Goal: Task Accomplishment & Management: Use online tool/utility

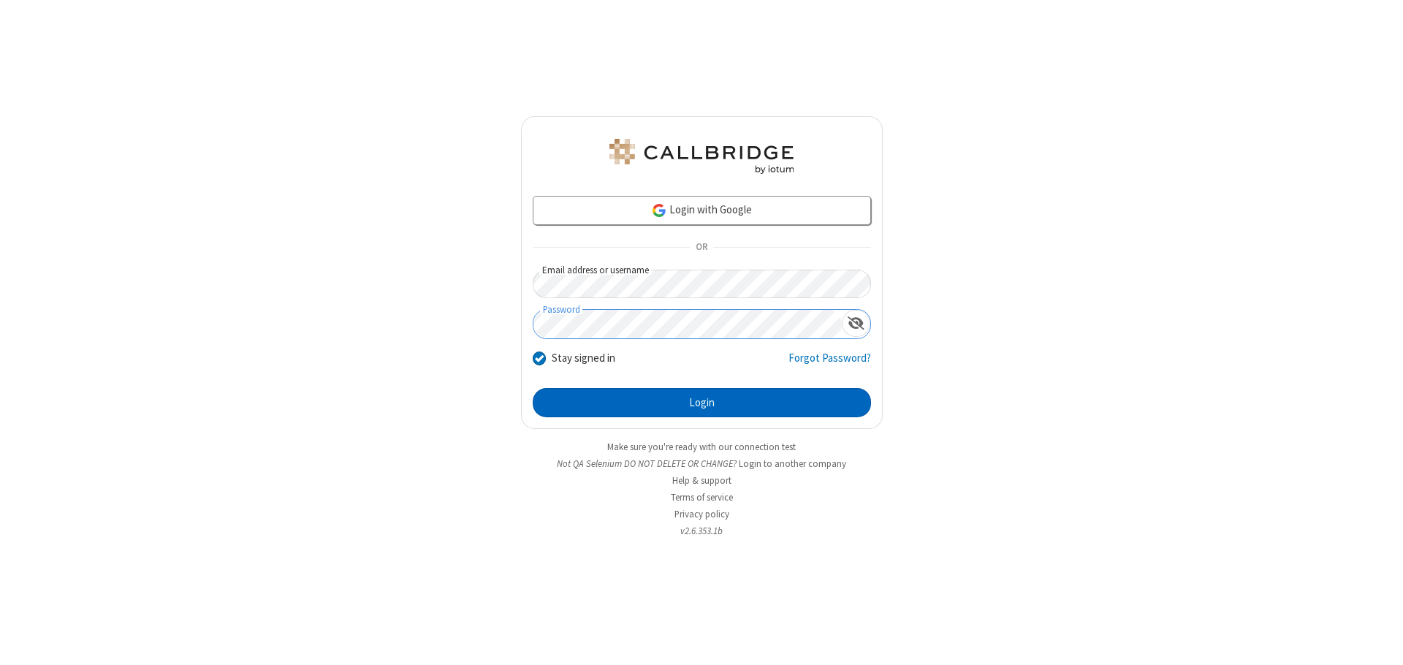
click at [701, 403] on button "Login" at bounding box center [702, 402] width 338 height 29
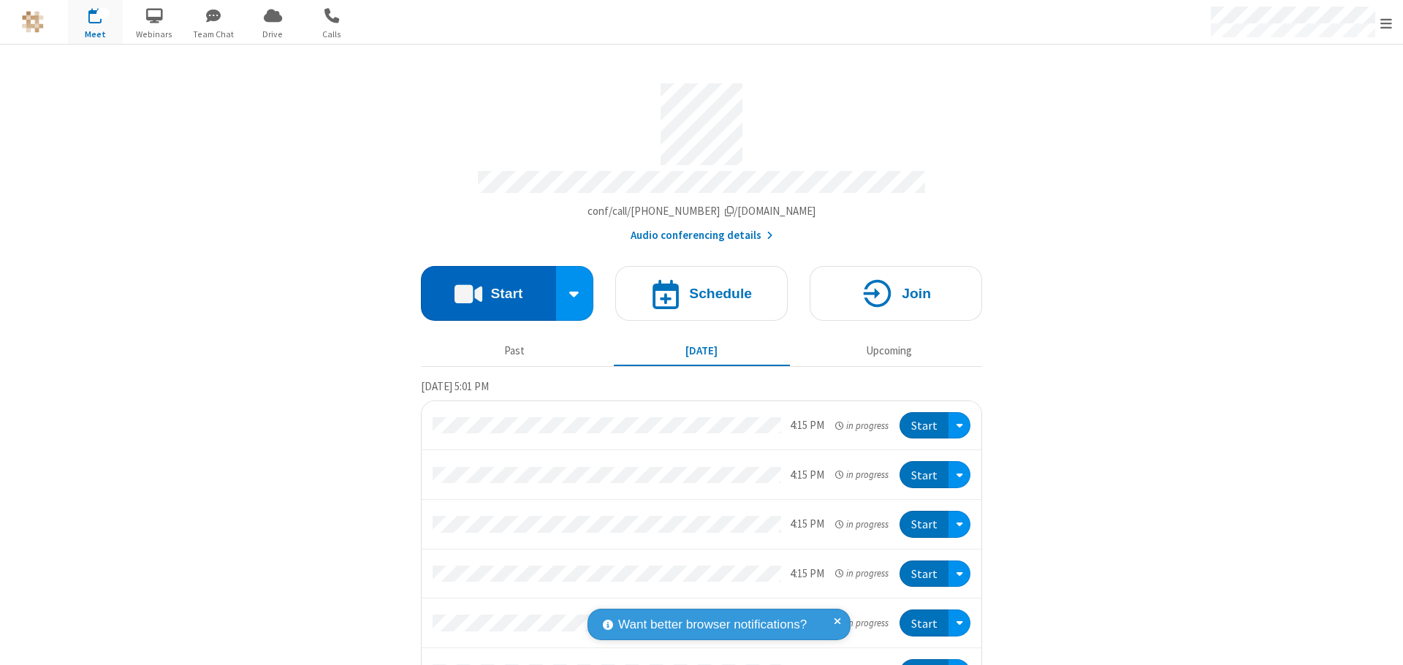
click at [482, 286] on button "Start" at bounding box center [488, 293] width 135 height 55
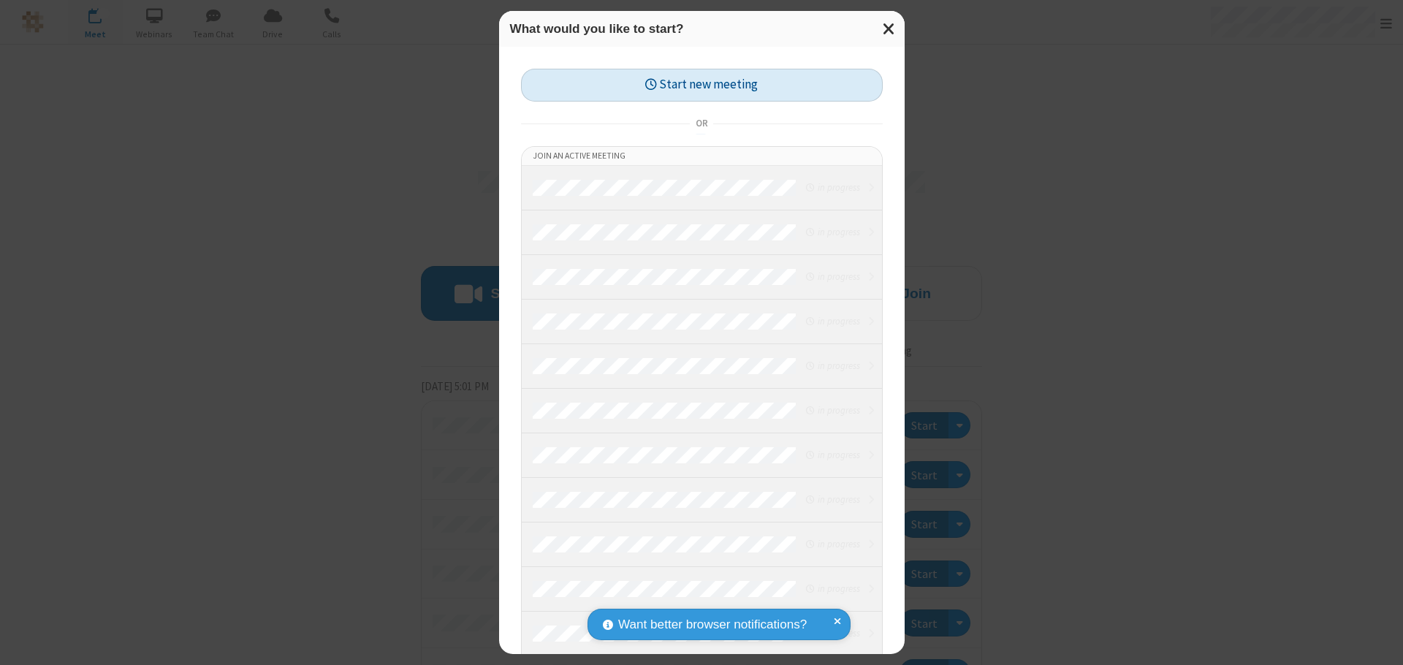
click at [701, 85] on button "Start new meeting" at bounding box center [702, 85] width 362 height 33
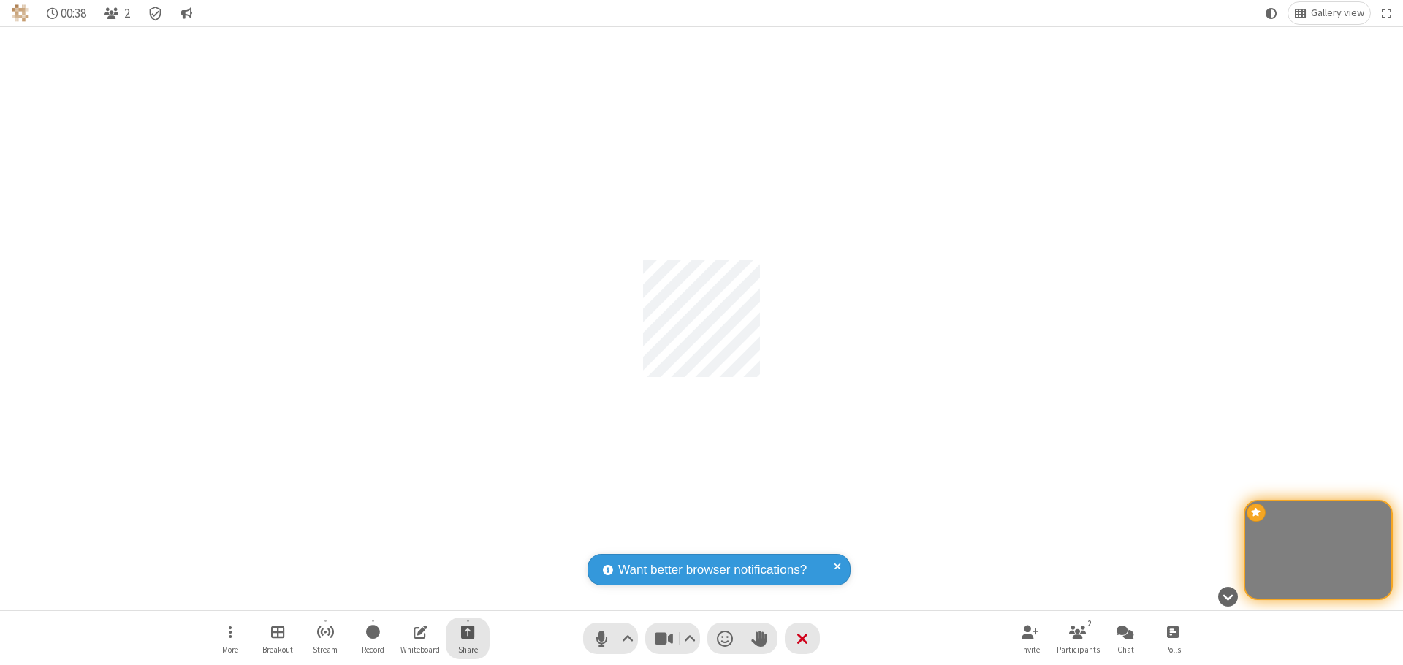
click at [468, 631] on span "Start sharing" at bounding box center [468, 631] width 14 height 18
click at [408, 596] on span "Share my screen" at bounding box center [408, 597] width 17 height 12
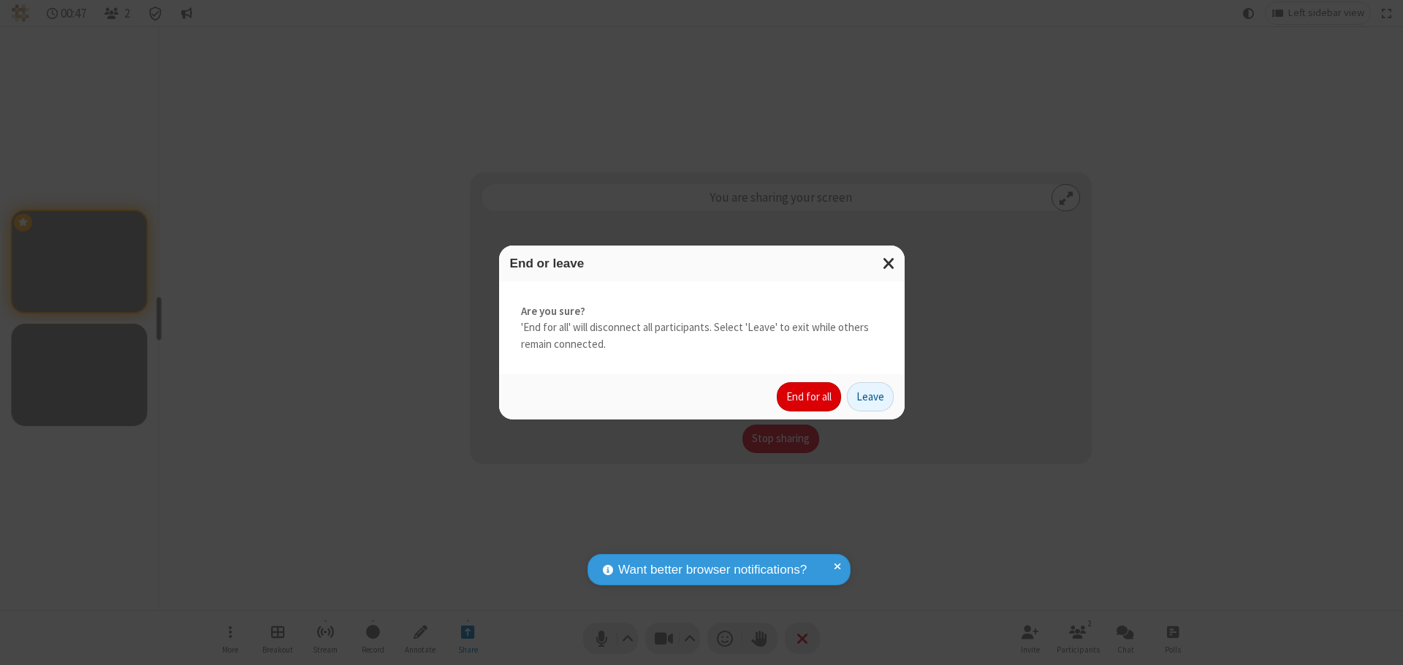
click at [809, 397] on button "End for all" at bounding box center [809, 396] width 64 height 29
